Goal: Task Accomplishment & Management: Complete application form

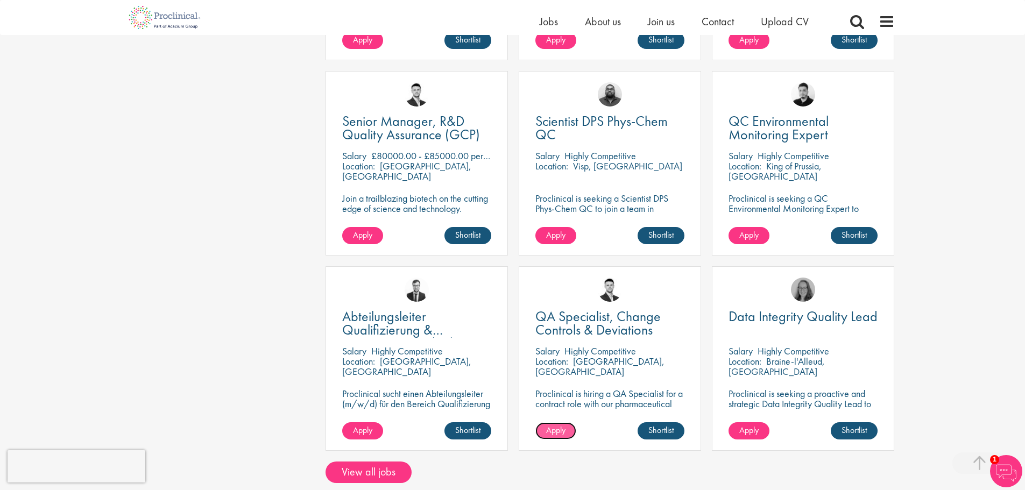
click at [561, 425] on span "Apply" at bounding box center [555, 430] width 19 height 11
click at [559, 425] on span "Apply" at bounding box center [555, 430] width 19 height 11
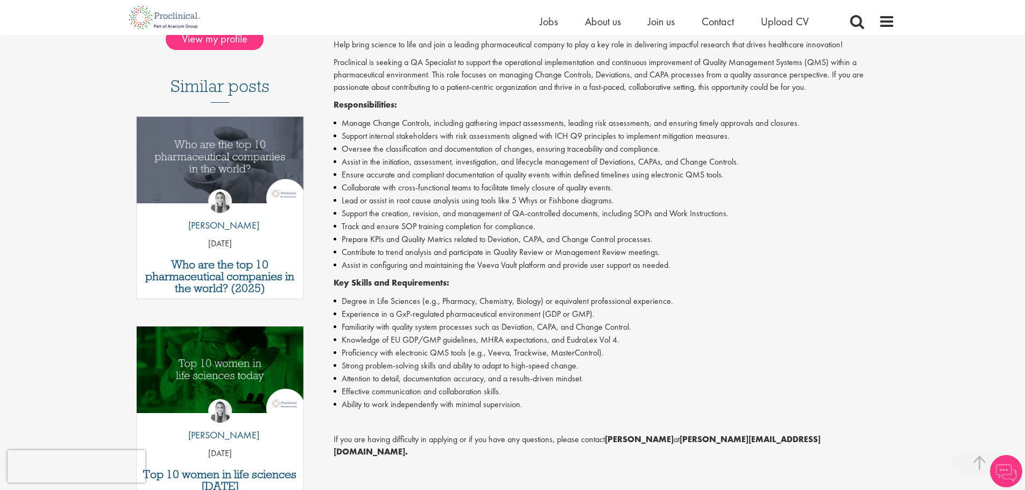
scroll to position [108, 0]
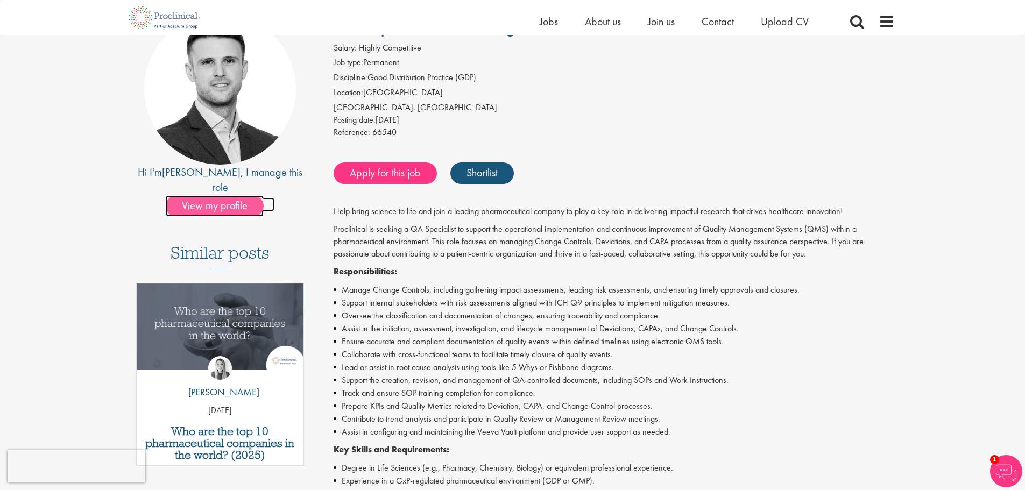
click at [238, 195] on span "View my profile" at bounding box center [215, 206] width 98 height 22
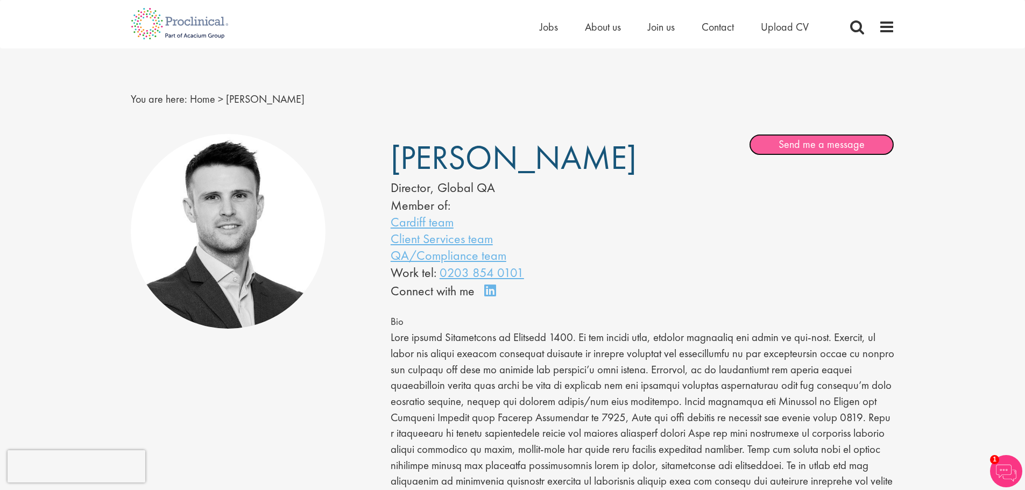
click at [794, 144] on link "Send me a message" at bounding box center [821, 145] width 145 height 22
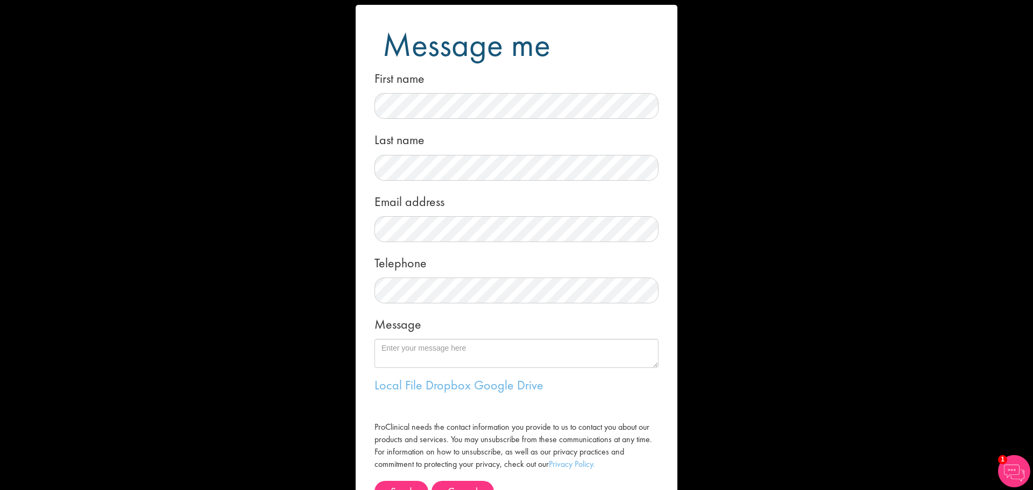
scroll to position [11, 0]
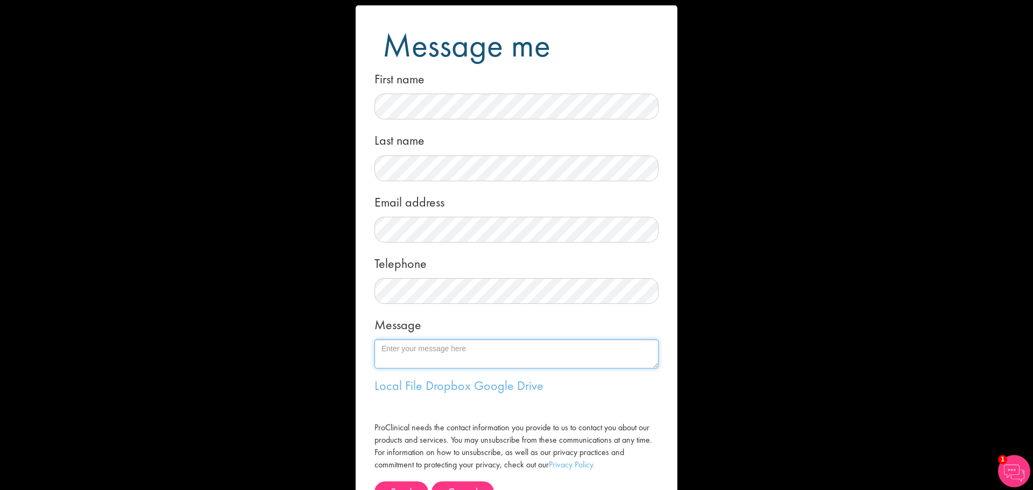
click at [525, 351] on textarea "Message" at bounding box center [516, 354] width 284 height 29
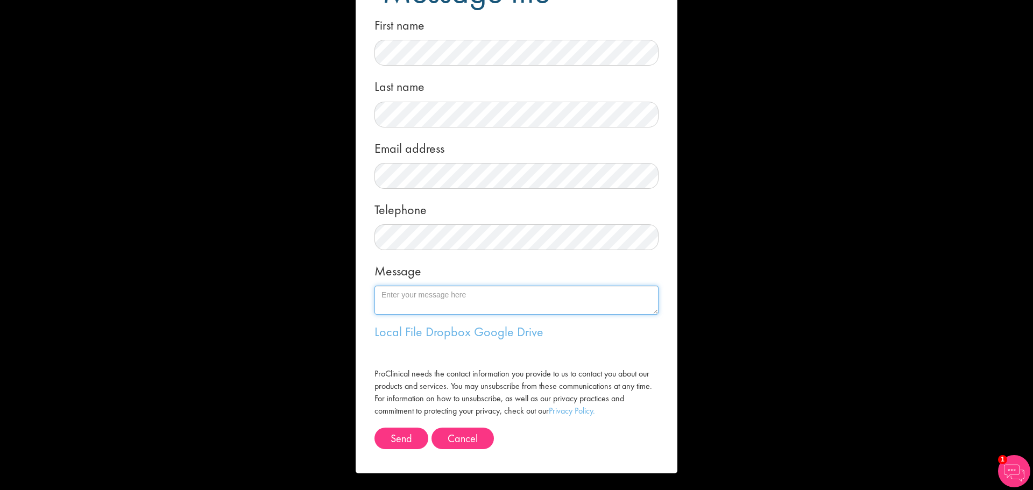
click at [492, 295] on textarea "Message" at bounding box center [516, 300] width 284 height 29
paste textarea "Quality Assurance Officer with 5+ years of experience in GMP and GDP-regulated …"
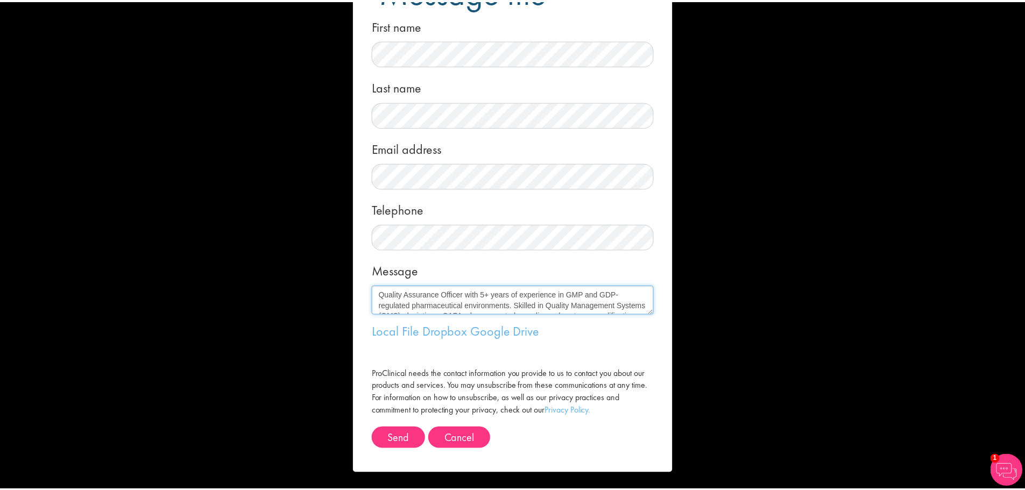
scroll to position [72, 0]
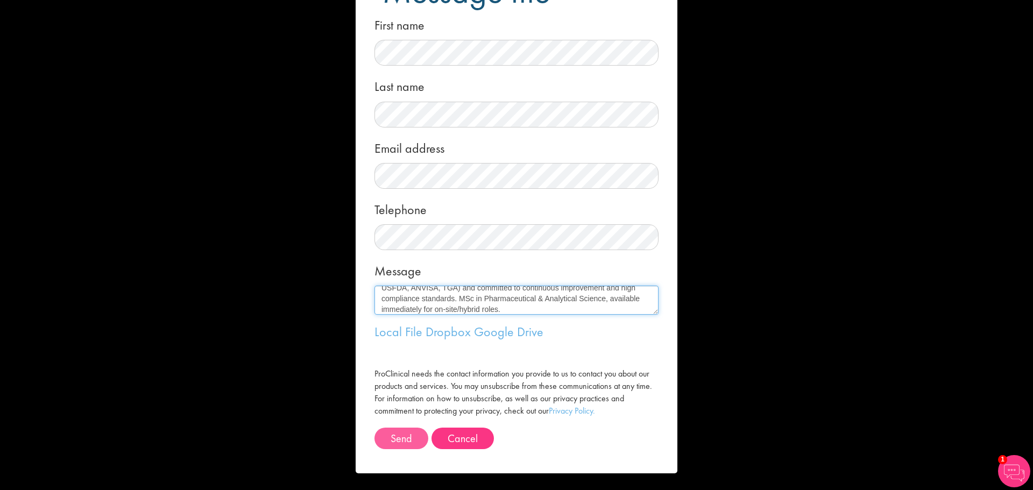
type textarea "Quality Assurance Officer with 5+ years of experience in GMP and GDP-regulated …"
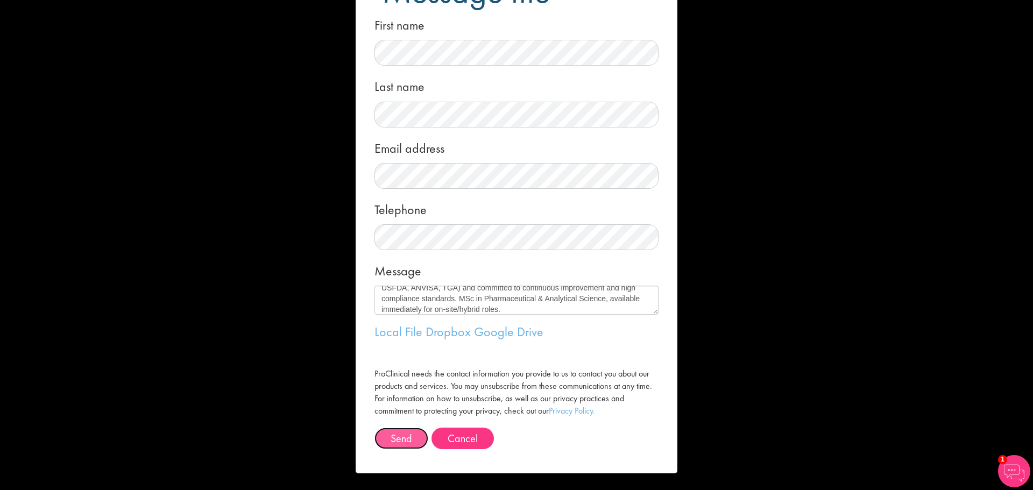
click at [406, 439] on button "Send" at bounding box center [401, 439] width 54 height 22
click at [458, 436] on button "Cancel" at bounding box center [463, 439] width 62 height 22
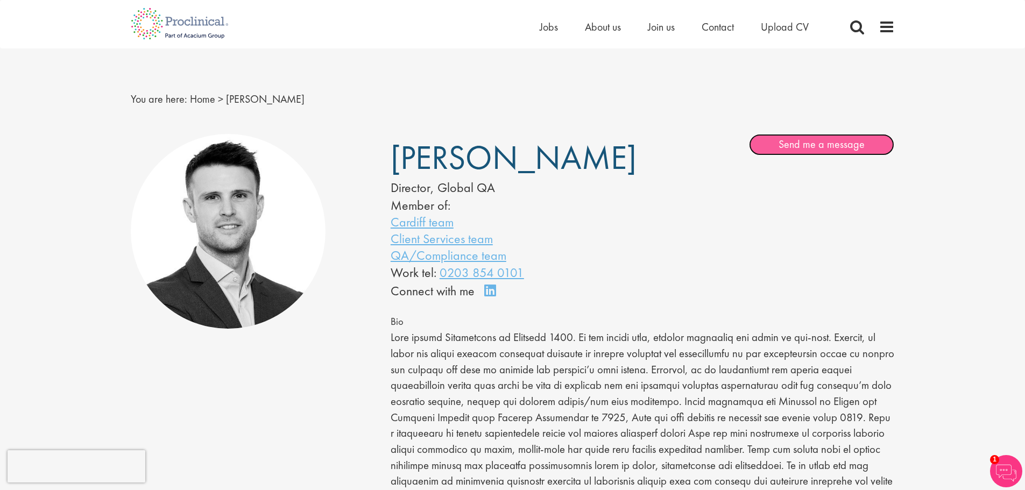
click at [812, 152] on link "Send me a message" at bounding box center [821, 145] width 145 height 22
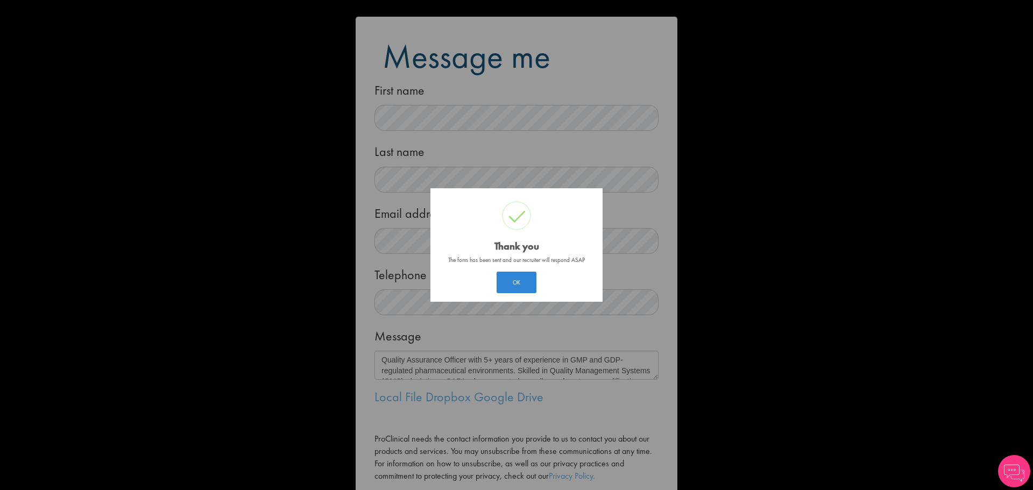
scroll to position [72, 0]
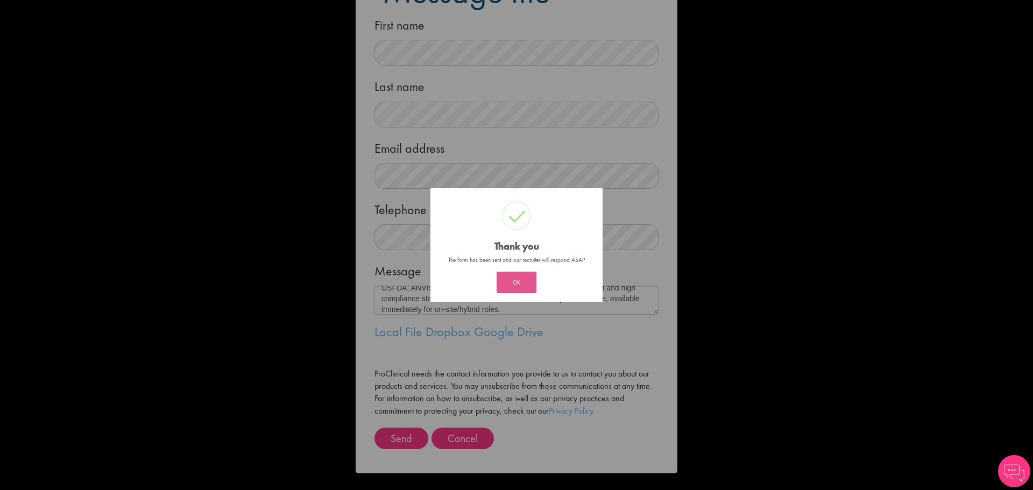
click at [519, 279] on button "OK" at bounding box center [517, 283] width 40 height 22
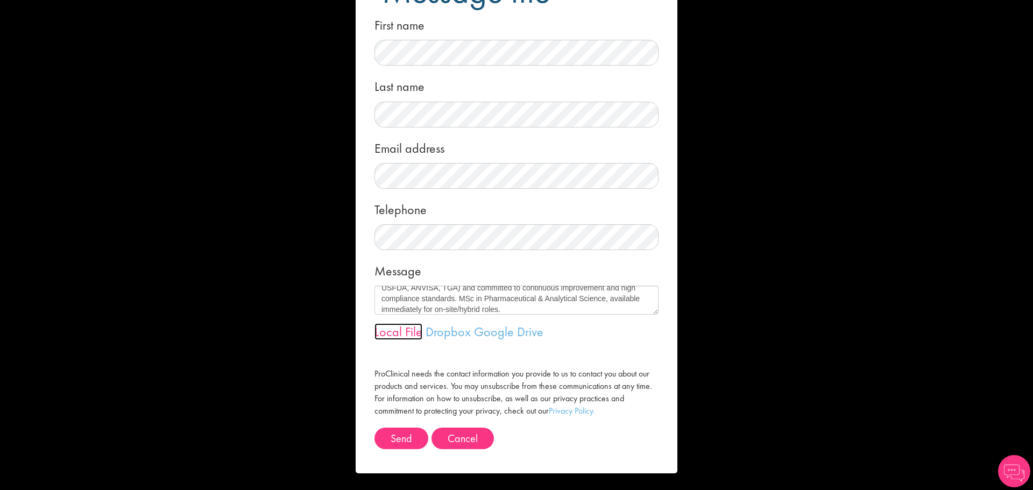
click at [399, 334] on link "Local File" at bounding box center [398, 331] width 48 height 17
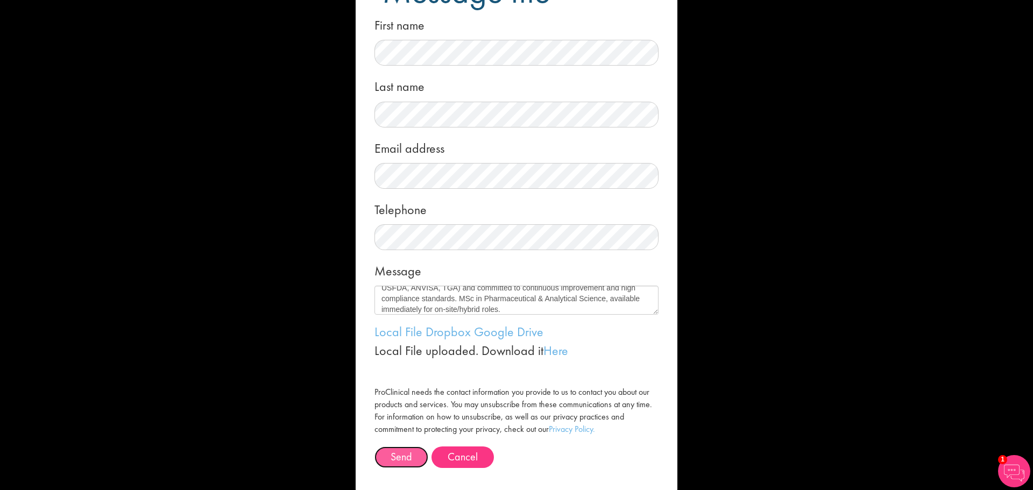
click at [391, 456] on button "Send" at bounding box center [401, 458] width 54 height 22
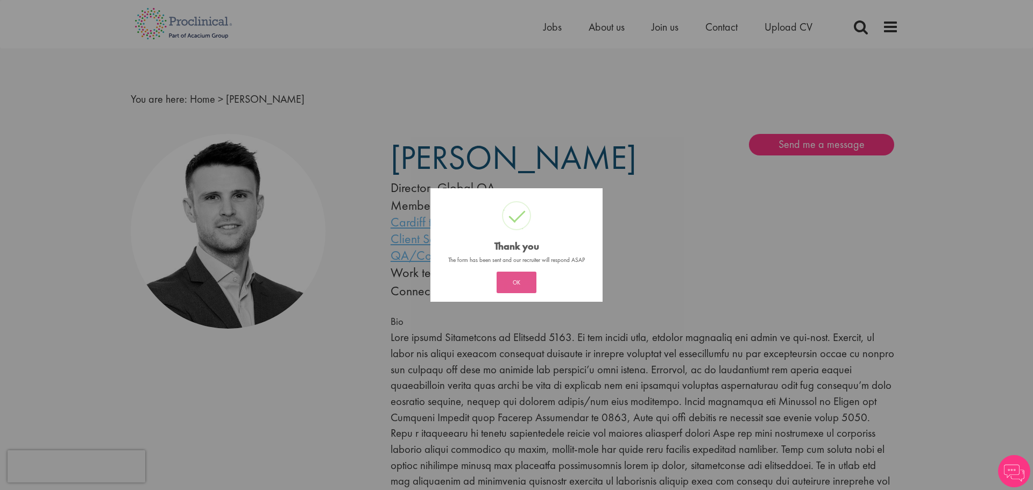
drag, startPoint x: 507, startPoint y: 286, endPoint x: 503, endPoint y: 290, distance: 5.7
click at [500, 288] on button "OK" at bounding box center [517, 283] width 40 height 22
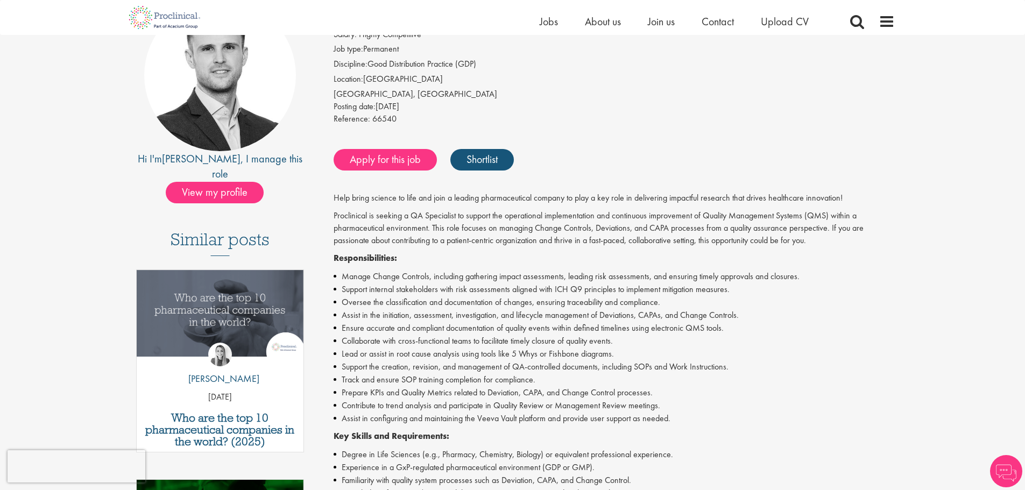
scroll to position [108, 0]
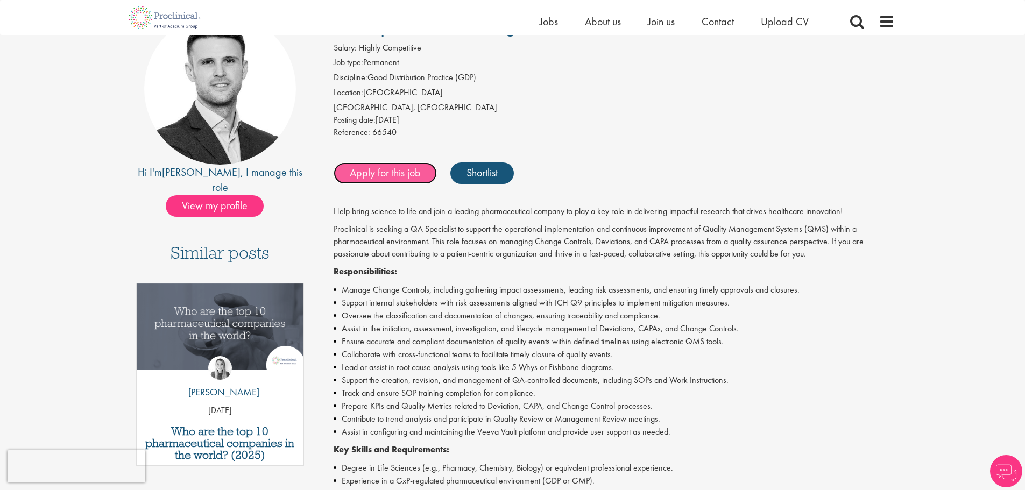
click at [395, 175] on link "Apply for this job" at bounding box center [385, 173] width 103 height 22
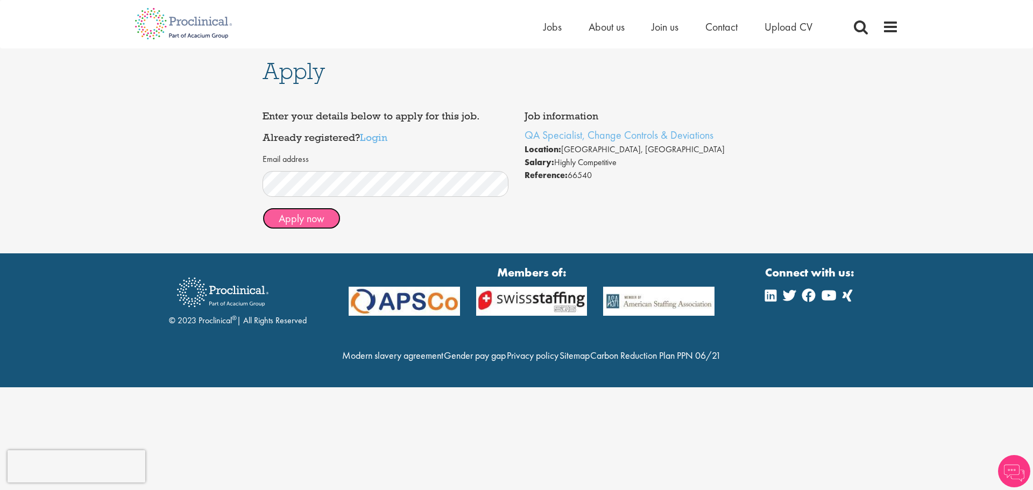
click at [334, 217] on button "Apply now" at bounding box center [302, 219] width 78 height 22
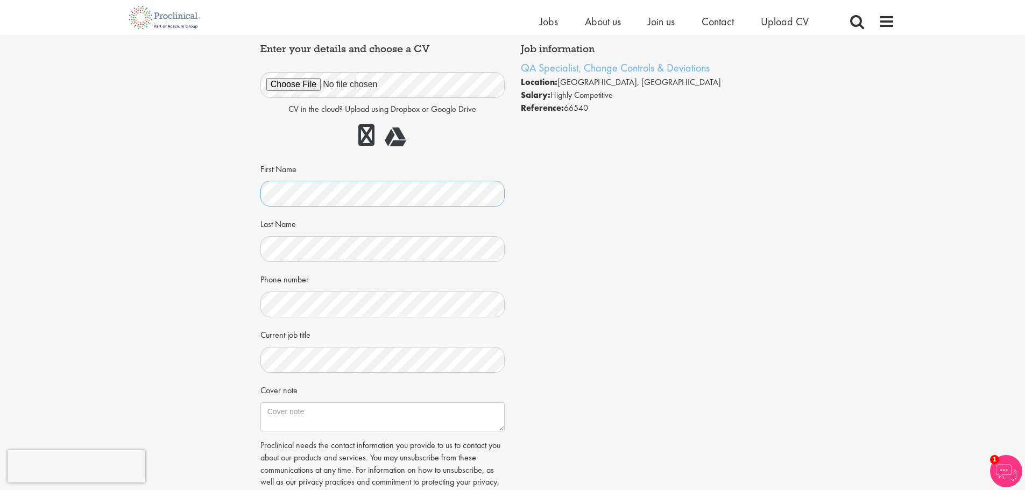
scroll to position [161, 0]
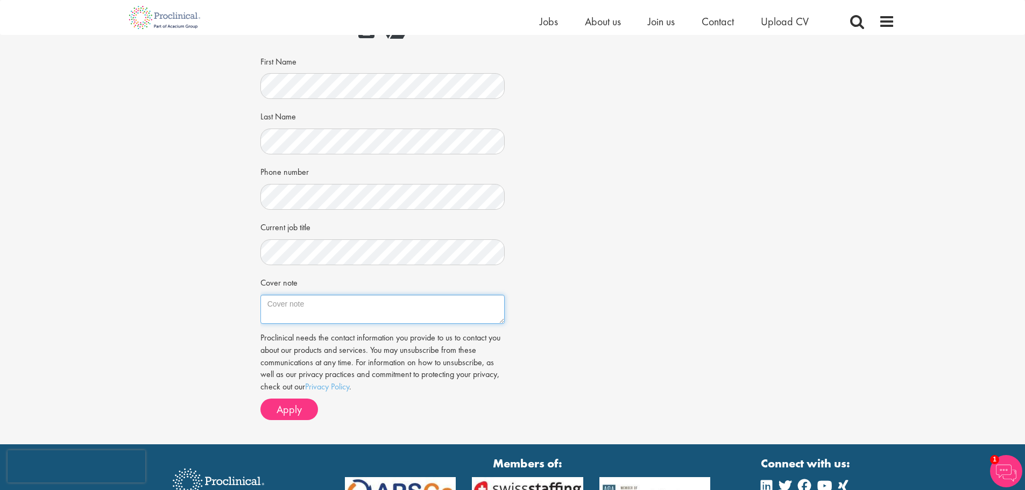
click at [346, 296] on textarea "Cover note" at bounding box center [382, 309] width 244 height 29
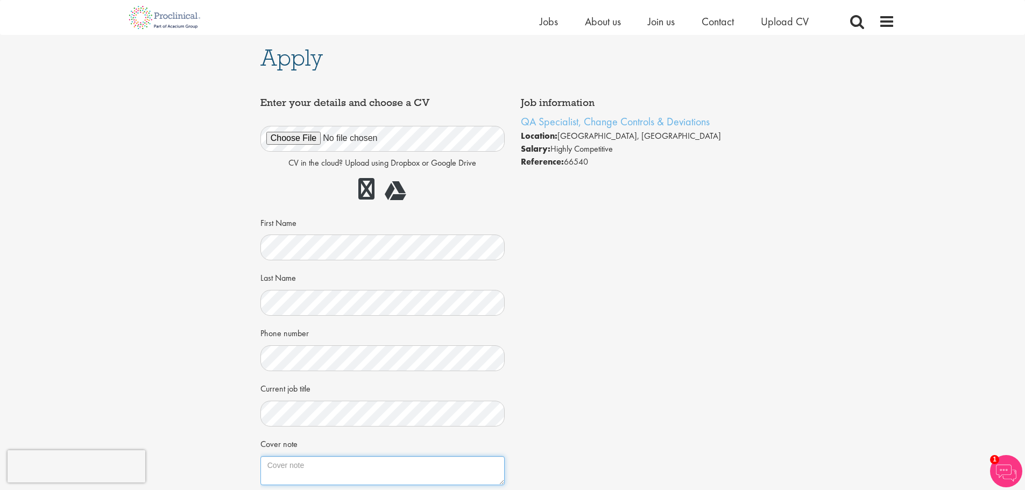
scroll to position [215, 0]
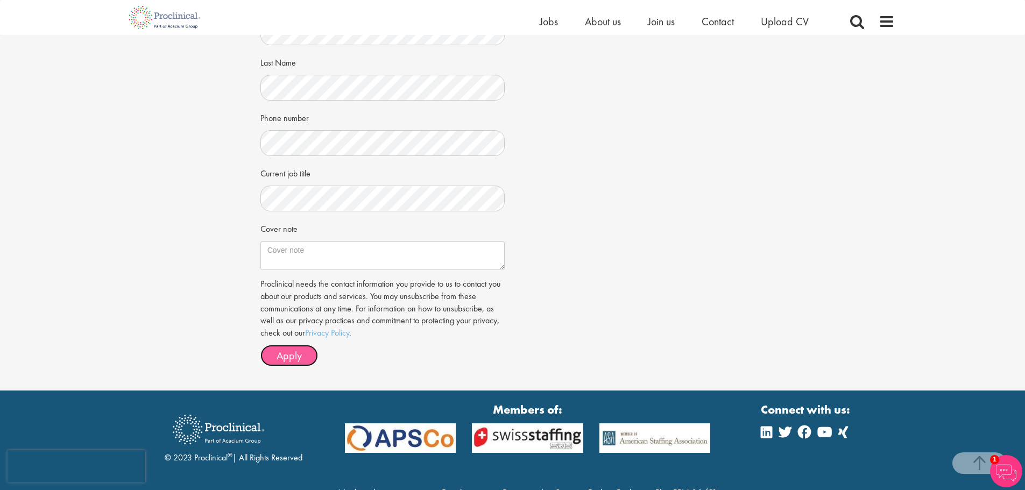
click at [287, 352] on span "Apply" at bounding box center [289, 356] width 25 height 14
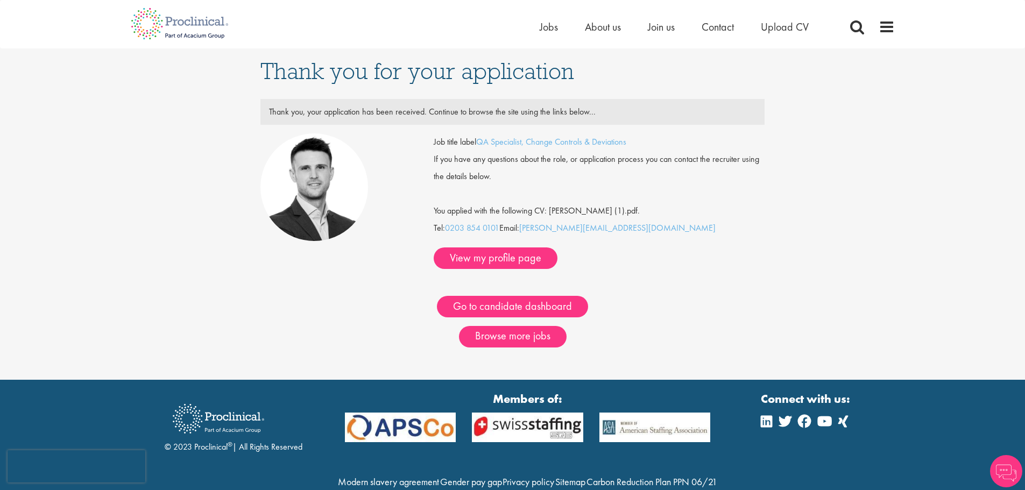
click at [1012, 473] on img at bounding box center [1006, 471] width 32 height 32
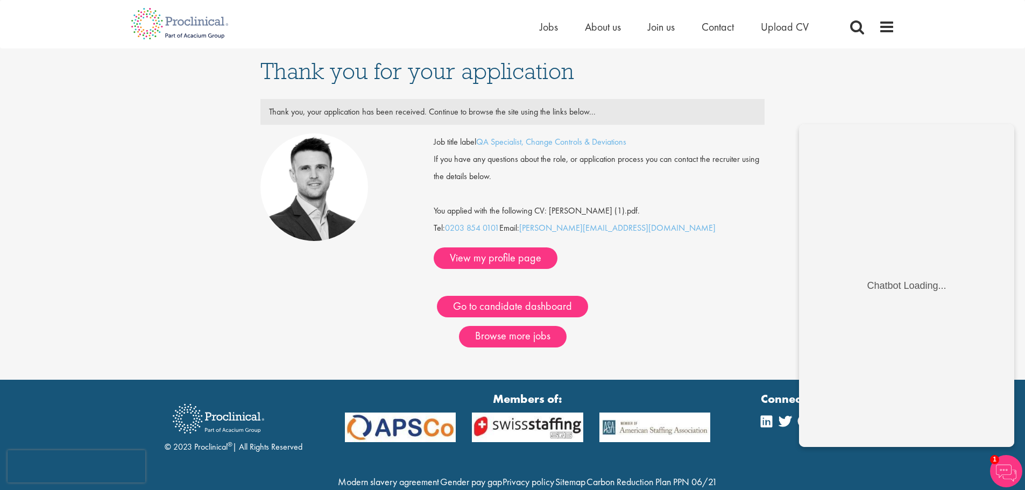
click at [823, 92] on div "Thank you for your application Thank you, your application has been received. C…" at bounding box center [512, 213] width 1041 height 331
